Goal: Task Accomplishment & Management: Use online tool/utility

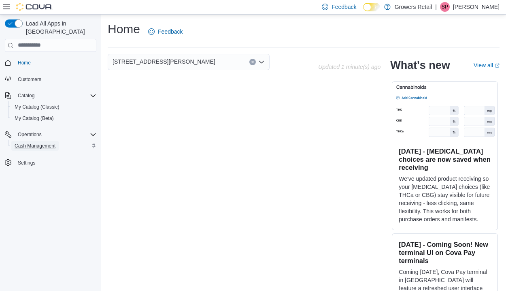
click at [40, 142] on span "Cash Management" at bounding box center [35, 145] width 41 height 6
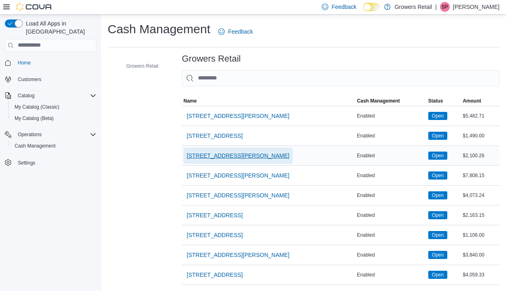
click at [213, 154] on span "2002 Lawrence Ave East" at bounding box center [238, 155] width 103 height 8
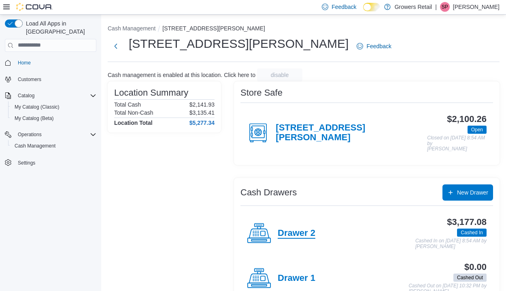
click at [306, 228] on h4 "Drawer 2" at bounding box center [297, 233] width 38 height 11
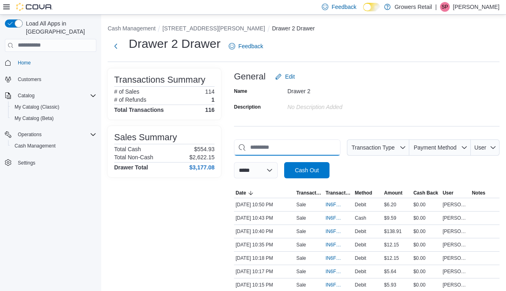
click at [308, 139] on input "This is a search bar. As you type, the results lower in the page will automatic…" at bounding box center [287, 147] width 106 height 16
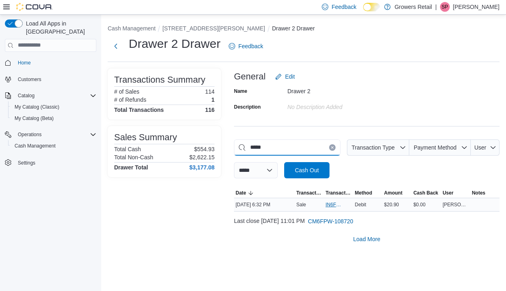
type input "*****"
click at [332, 206] on span "IN6FPW-2031034" at bounding box center [334, 204] width 18 height 6
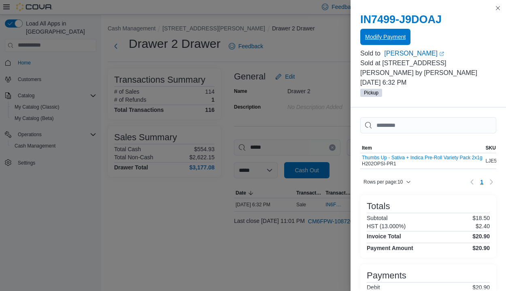
click at [371, 36] on span "Modify Payment" at bounding box center [385, 37] width 40 height 8
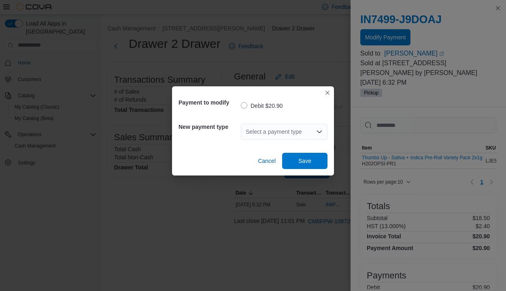
click at [301, 127] on div "Select a payment type" at bounding box center [284, 131] width 87 height 16
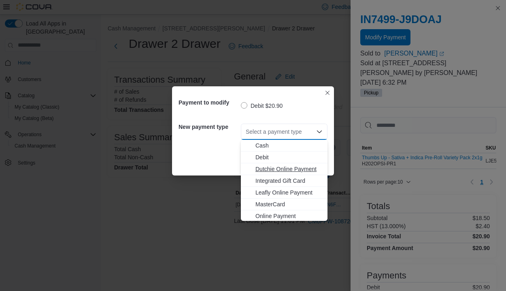
scroll to position [13, 0]
click at [278, 212] on span "Visa" at bounding box center [288, 214] width 67 height 8
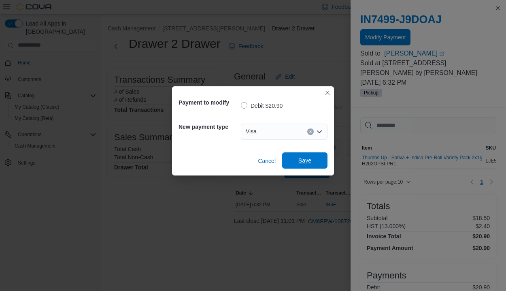
click at [294, 159] on span "Save" at bounding box center [305, 160] width 36 height 16
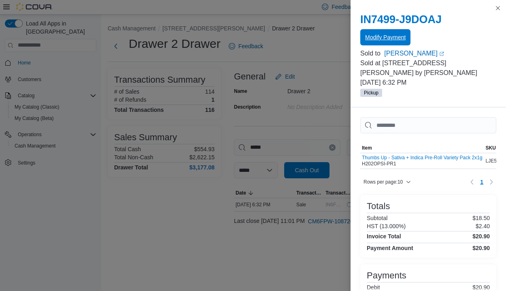
scroll to position [0, 0]
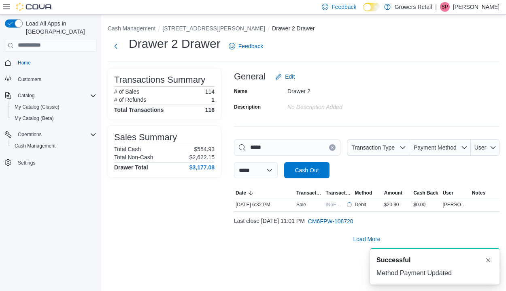
click at [331, 146] on icon "Clear input" at bounding box center [332, 147] width 3 height 3
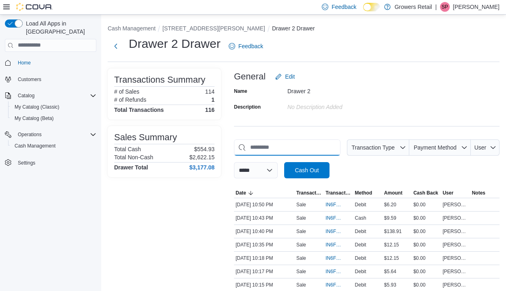
click at [304, 144] on input "This is a search bar. As you type, the results lower in the page will automatic…" at bounding box center [287, 147] width 106 height 16
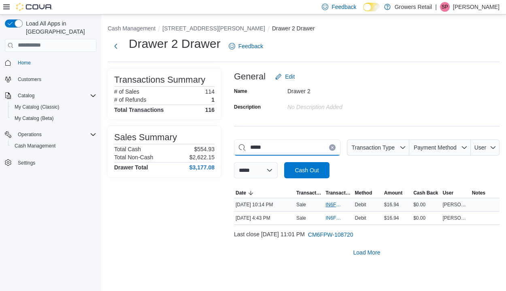
type input "*****"
click at [334, 205] on span "IN6FPW-2031459" at bounding box center [334, 204] width 18 height 6
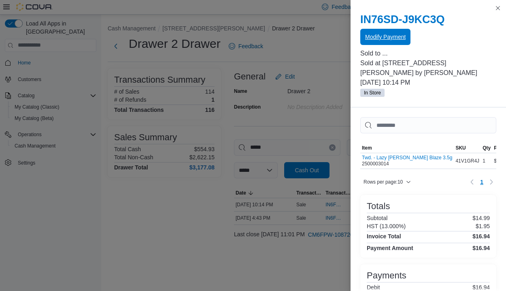
click at [387, 35] on span "Modify Payment" at bounding box center [385, 37] width 40 height 8
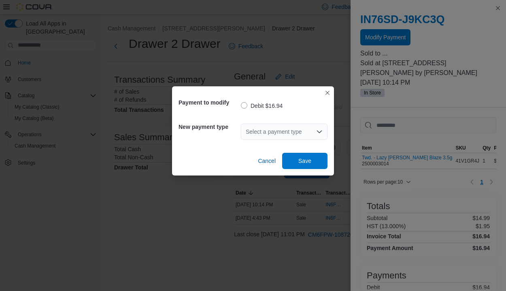
click at [296, 122] on div "Select a payment type" at bounding box center [284, 132] width 87 height 26
click at [293, 131] on div "Select a payment type" at bounding box center [284, 131] width 87 height 16
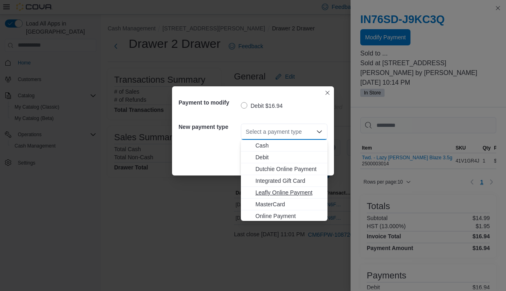
scroll to position [13, 0]
click at [274, 215] on span "Visa" at bounding box center [288, 214] width 67 height 8
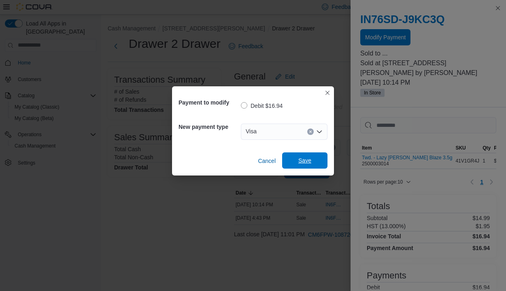
click at [299, 162] on span "Save" at bounding box center [304, 160] width 13 height 8
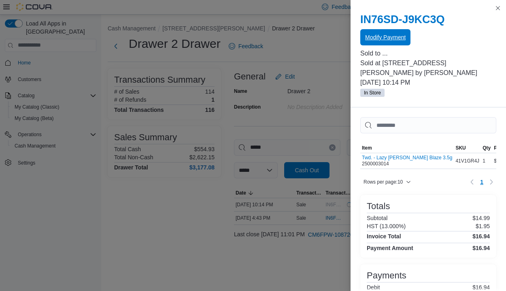
scroll to position [0, 0]
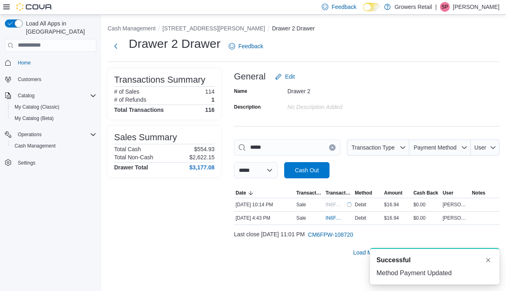
click at [331, 147] on icon "Clear input" at bounding box center [332, 147] width 3 height 3
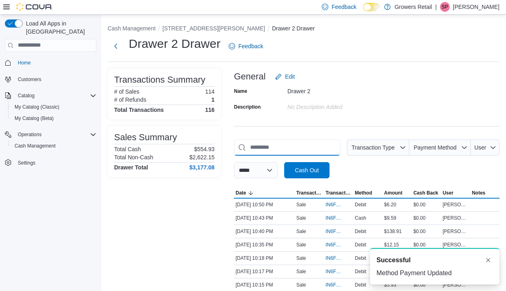
click at [316, 146] on input "This is a search bar. As you type, the results lower in the page will automatic…" at bounding box center [287, 147] width 106 height 16
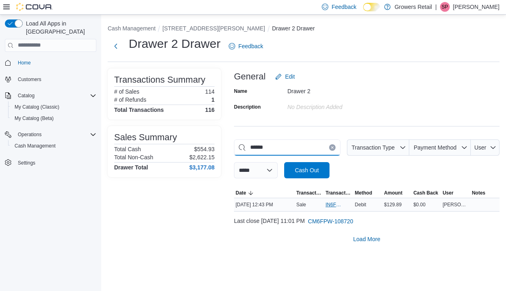
type input "******"
click at [332, 201] on span "IN6FPW-2030552" at bounding box center [334, 204] width 18 height 6
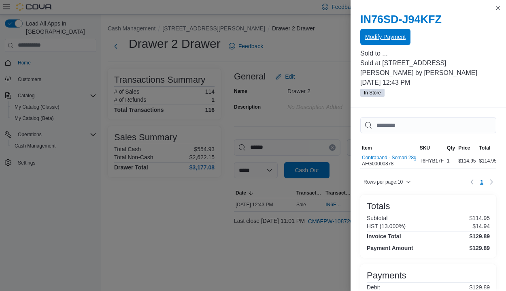
click at [378, 40] on span "Modify Payment" at bounding box center [385, 37] width 40 height 8
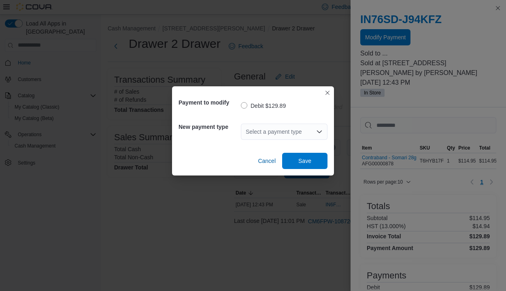
click at [286, 130] on div "Select a payment type" at bounding box center [284, 131] width 87 height 16
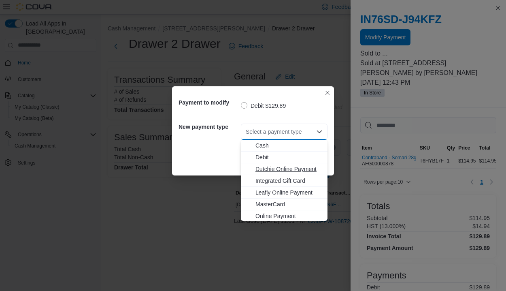
scroll to position [13, 0]
click at [265, 214] on span "Visa" at bounding box center [288, 214] width 67 height 8
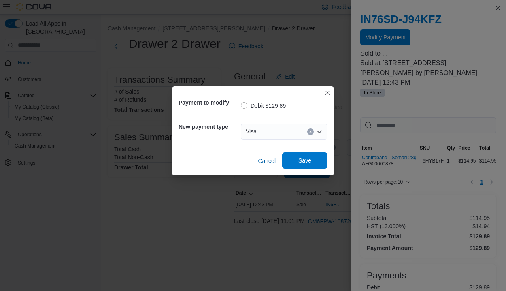
click at [300, 158] on span "Save" at bounding box center [304, 160] width 13 height 8
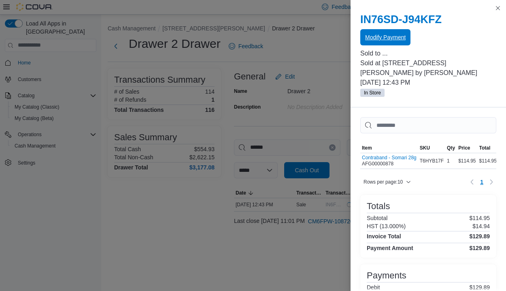
scroll to position [0, 0]
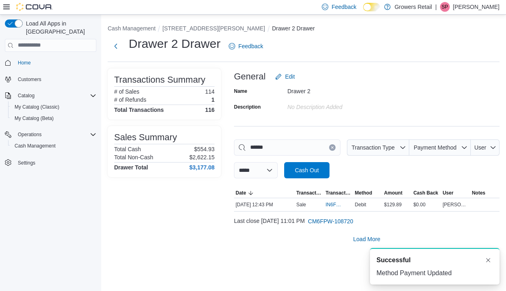
click at [329, 144] on button "Clear input" at bounding box center [332, 147] width 6 height 6
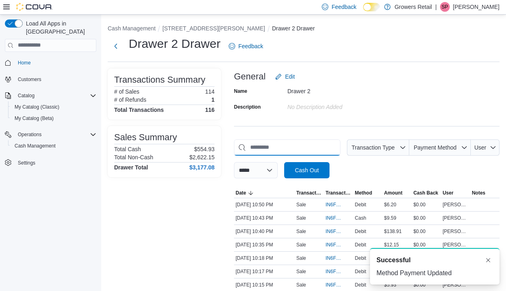
click at [310, 146] on input "This is a search bar. As you type, the results lower in the page will automatic…" at bounding box center [287, 147] width 106 height 16
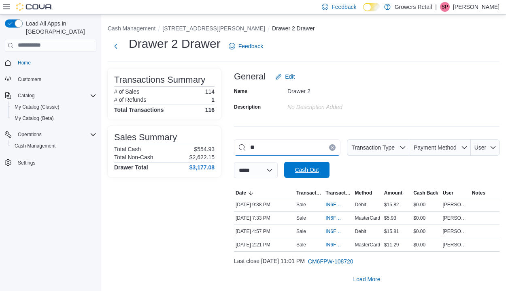
type input "*"
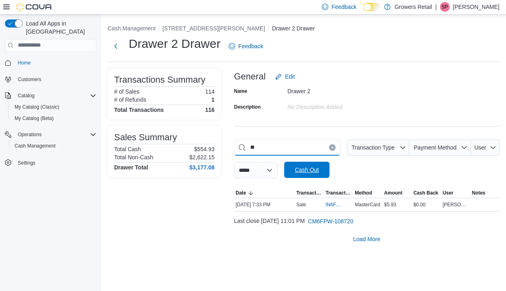
type input "*"
type input "*****"
click at [331, 200] on span "IN6FPW-2030579" at bounding box center [338, 205] width 26 height 10
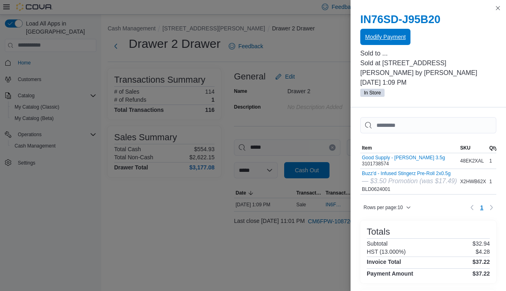
click at [375, 42] on span "Modify Payment" at bounding box center [385, 37] width 40 height 16
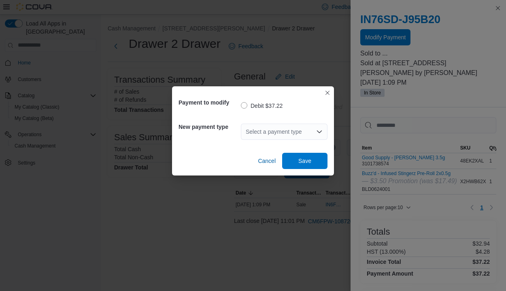
click at [260, 131] on div "Select a payment type" at bounding box center [284, 131] width 87 height 16
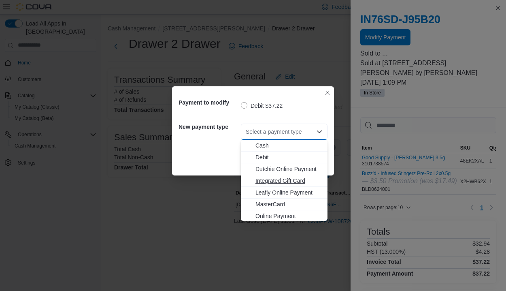
scroll to position [13, 0]
click at [267, 212] on span "Visa" at bounding box center [288, 214] width 67 height 8
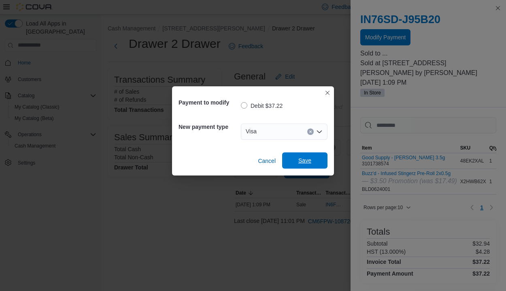
click at [306, 156] on span "Save" at bounding box center [305, 160] width 36 height 16
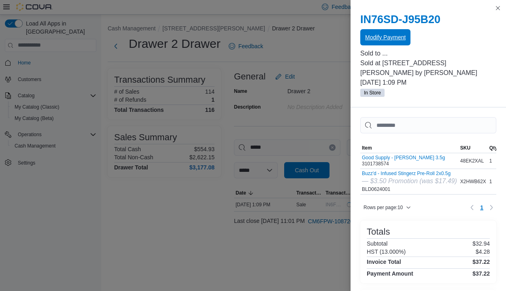
scroll to position [0, 0]
